Goal: Information Seeking & Learning: Learn about a topic

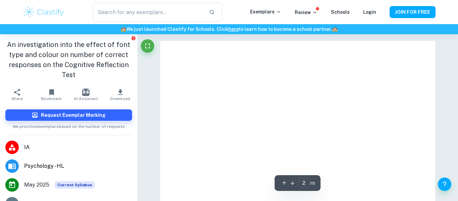
type input "5"
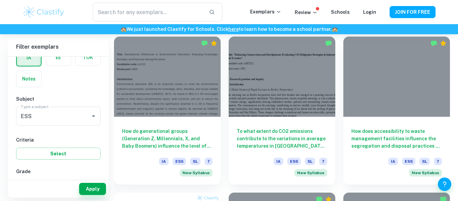
scroll to position [375, 0]
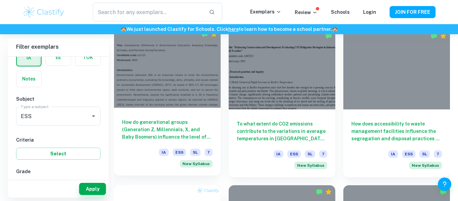
click at [191, 118] on h6 "How do generational groups (Generation Z, Millennials, X, and Baby Boomers) inf…" at bounding box center [167, 129] width 91 height 22
